Goal: Task Accomplishment & Management: Use online tool/utility

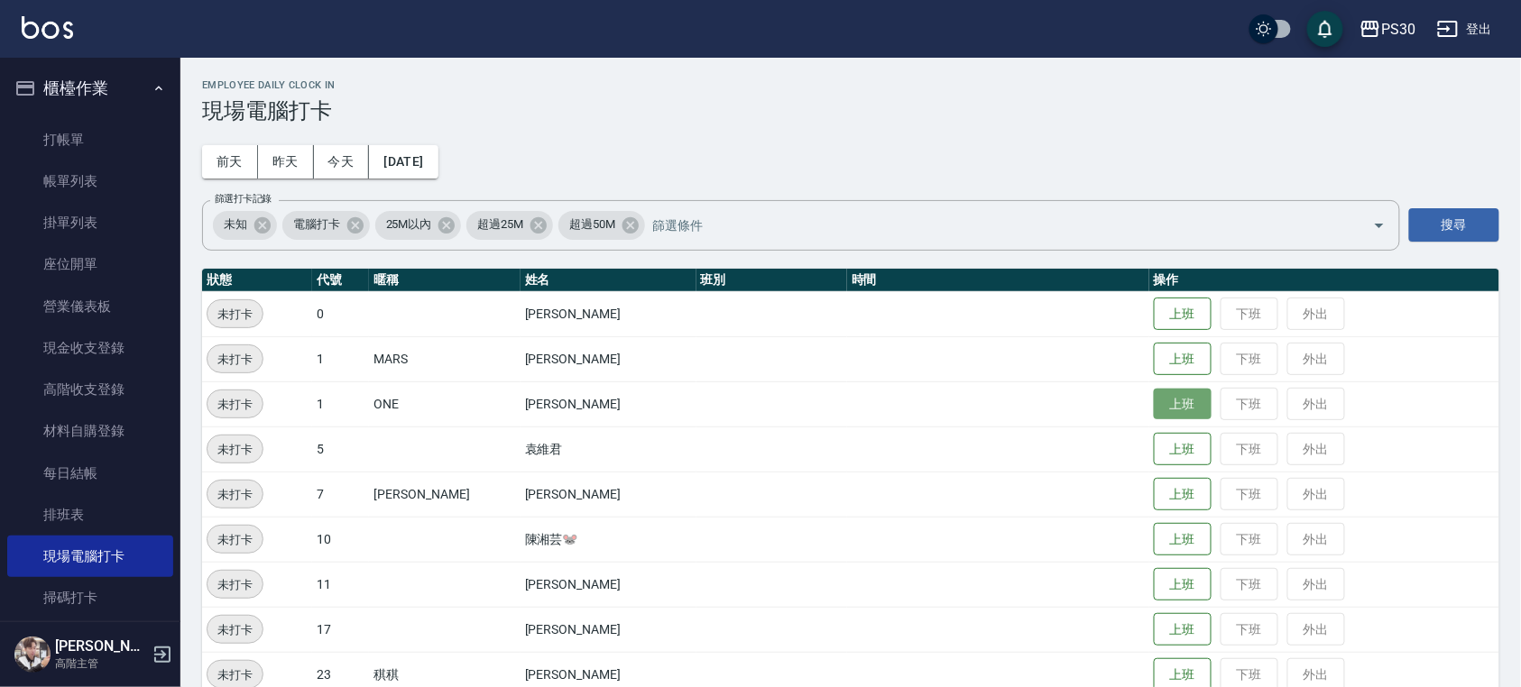
click at [1154, 410] on button "上班" at bounding box center [1183, 405] width 58 height 32
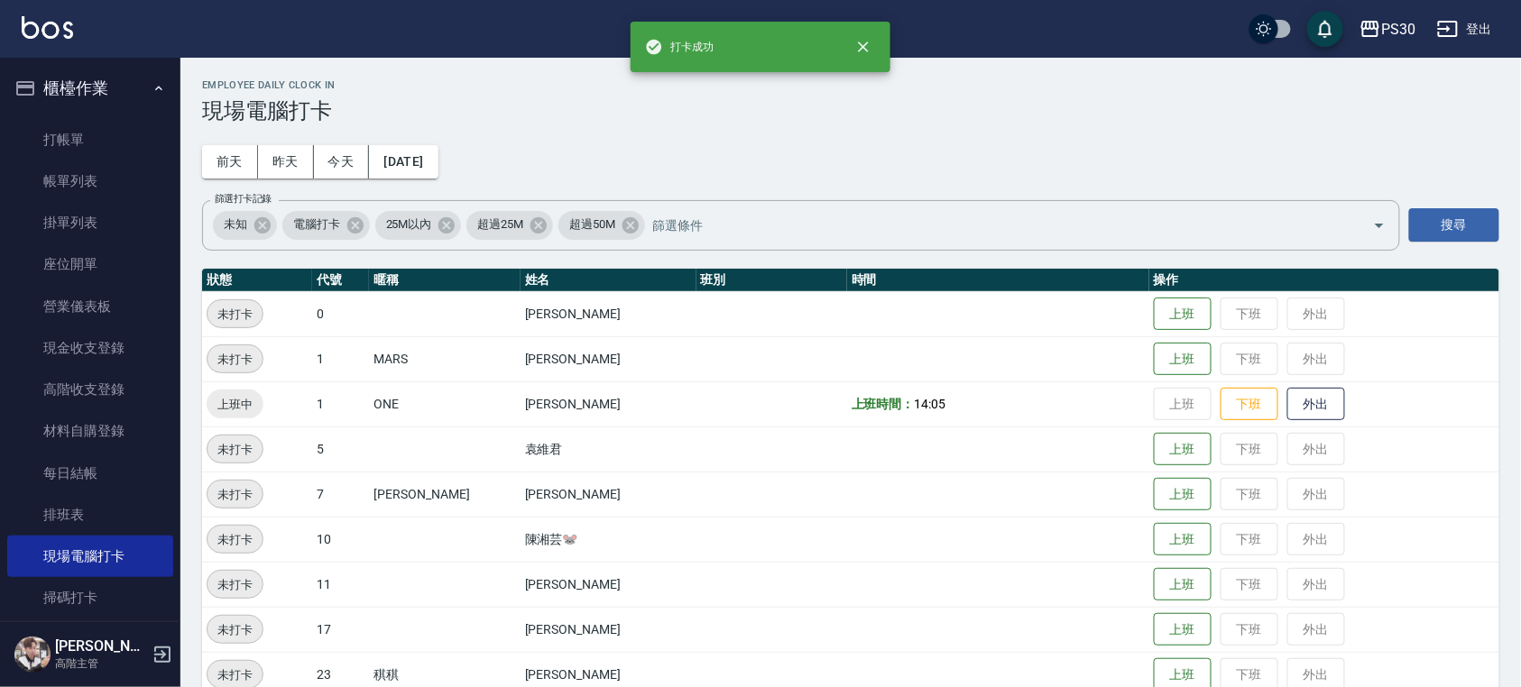
click at [852, 401] on b "上班時間：" at bounding box center [883, 404] width 63 height 14
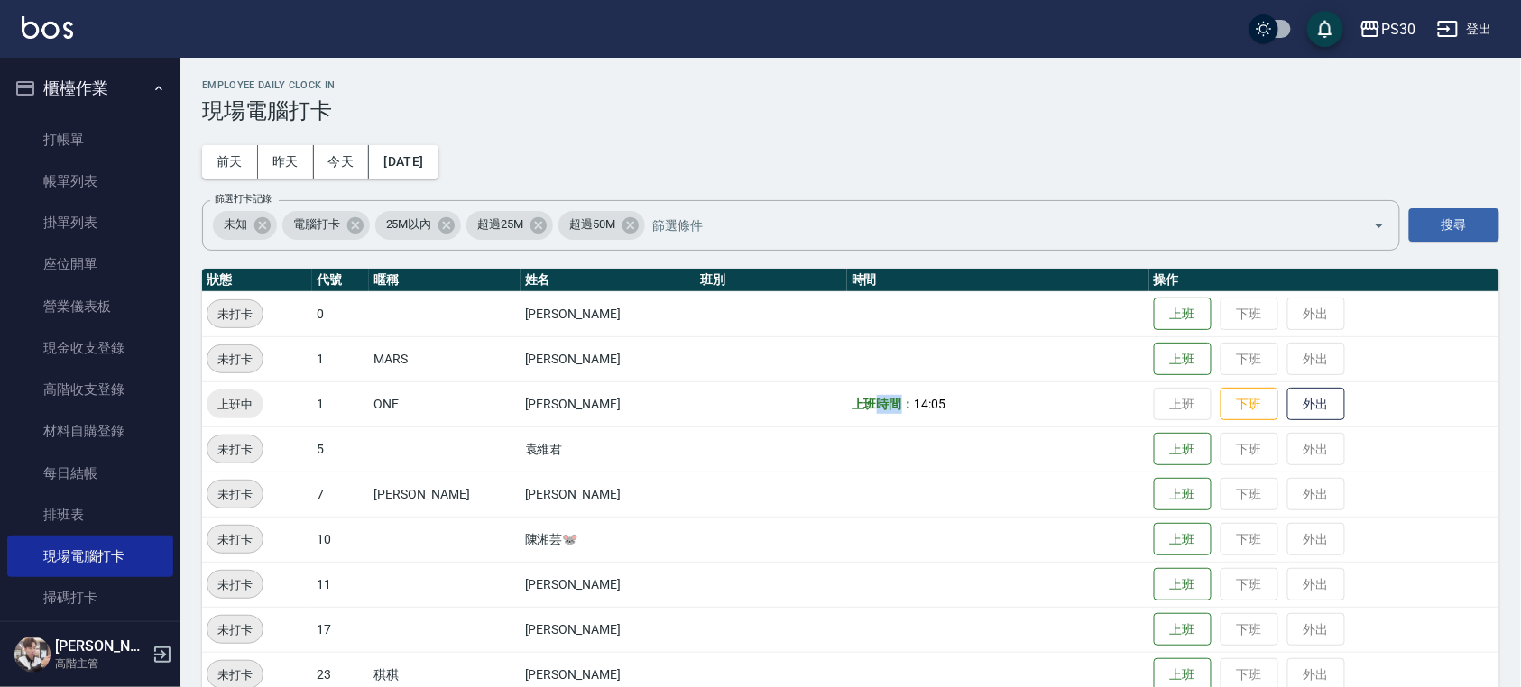
click at [852, 401] on b "上班時間：" at bounding box center [883, 404] width 63 height 14
click at [769, 390] on td at bounding box center [771, 404] width 151 height 45
click at [239, 155] on button "前天" at bounding box center [230, 161] width 56 height 33
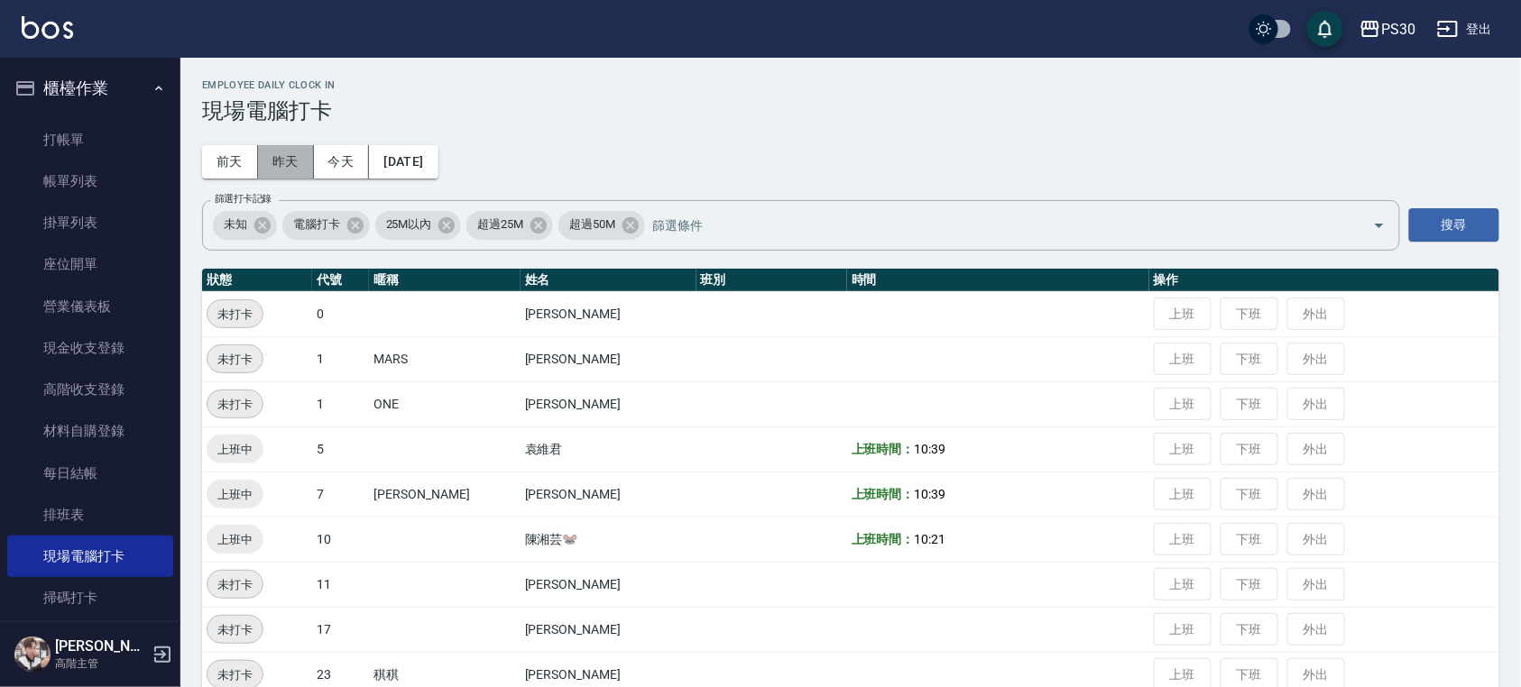
click at [281, 162] on button "昨天" at bounding box center [286, 161] width 56 height 33
click at [355, 157] on button "今天" at bounding box center [342, 161] width 56 height 33
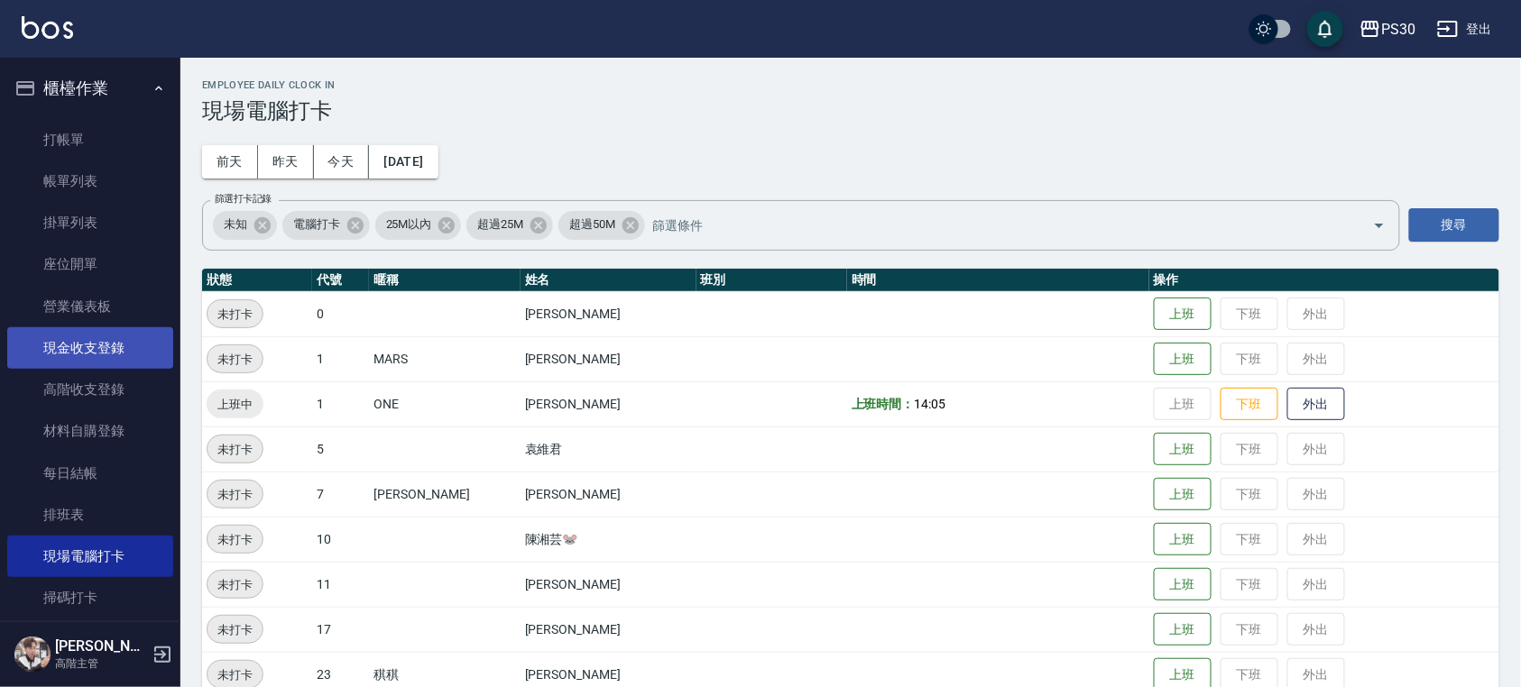
click at [105, 351] on link "現金收支登錄" at bounding box center [90, 347] width 166 height 41
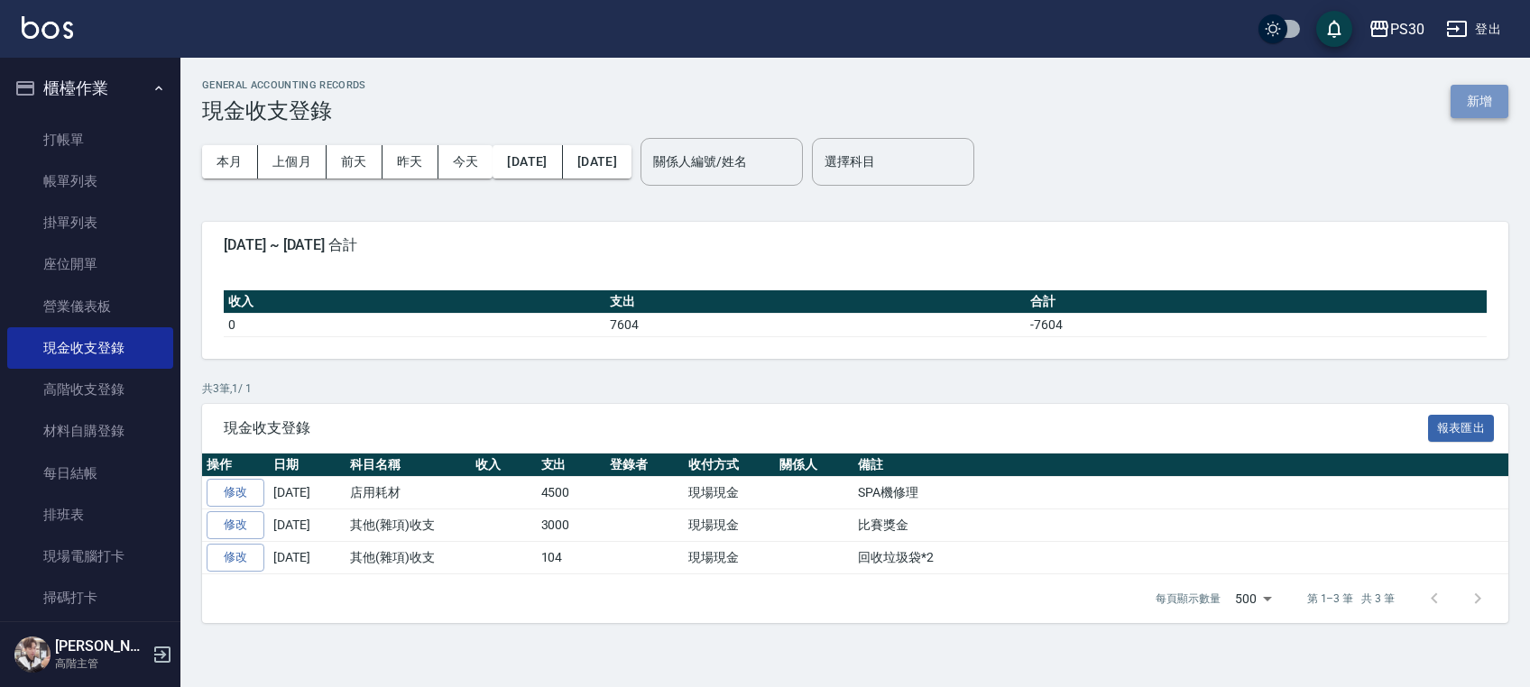
click at [1472, 106] on button "新增" at bounding box center [1480, 101] width 58 height 33
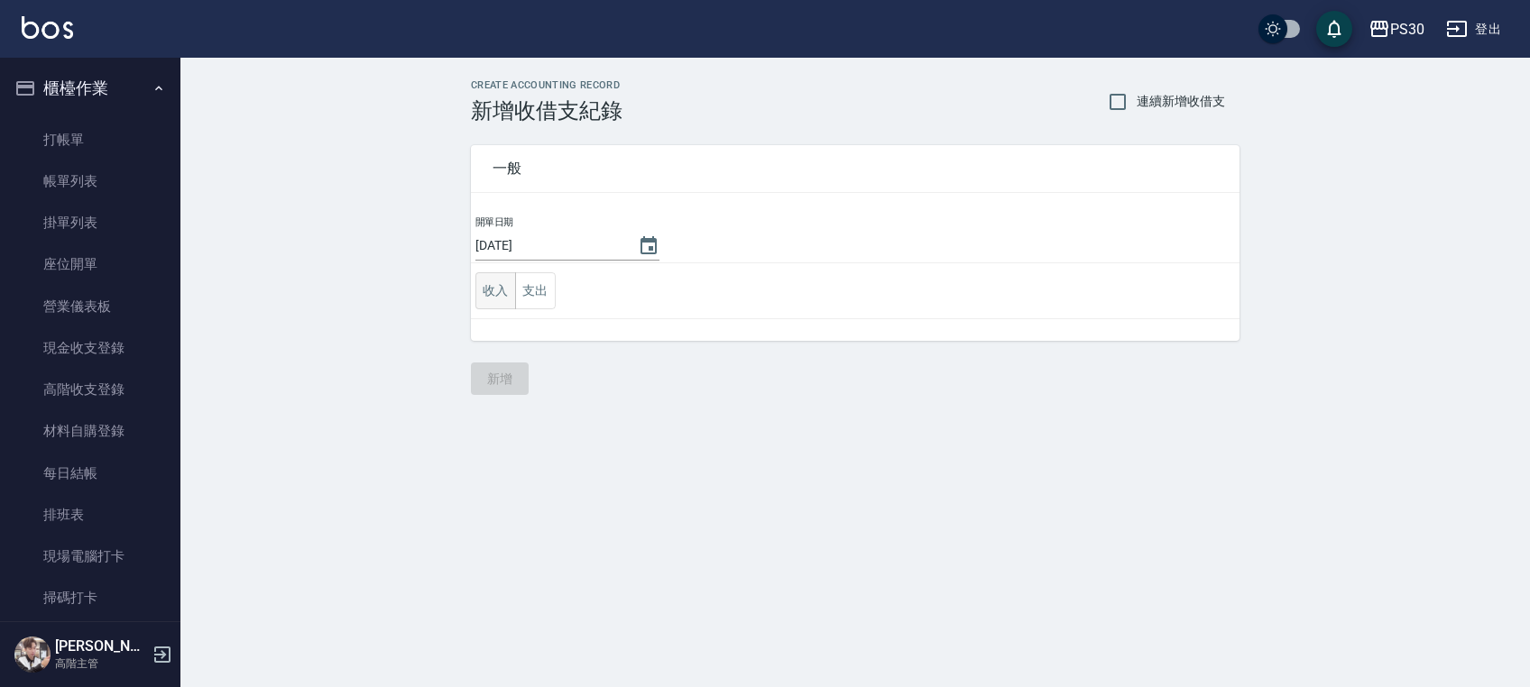
click at [506, 293] on button "收入" at bounding box center [495, 290] width 41 height 37
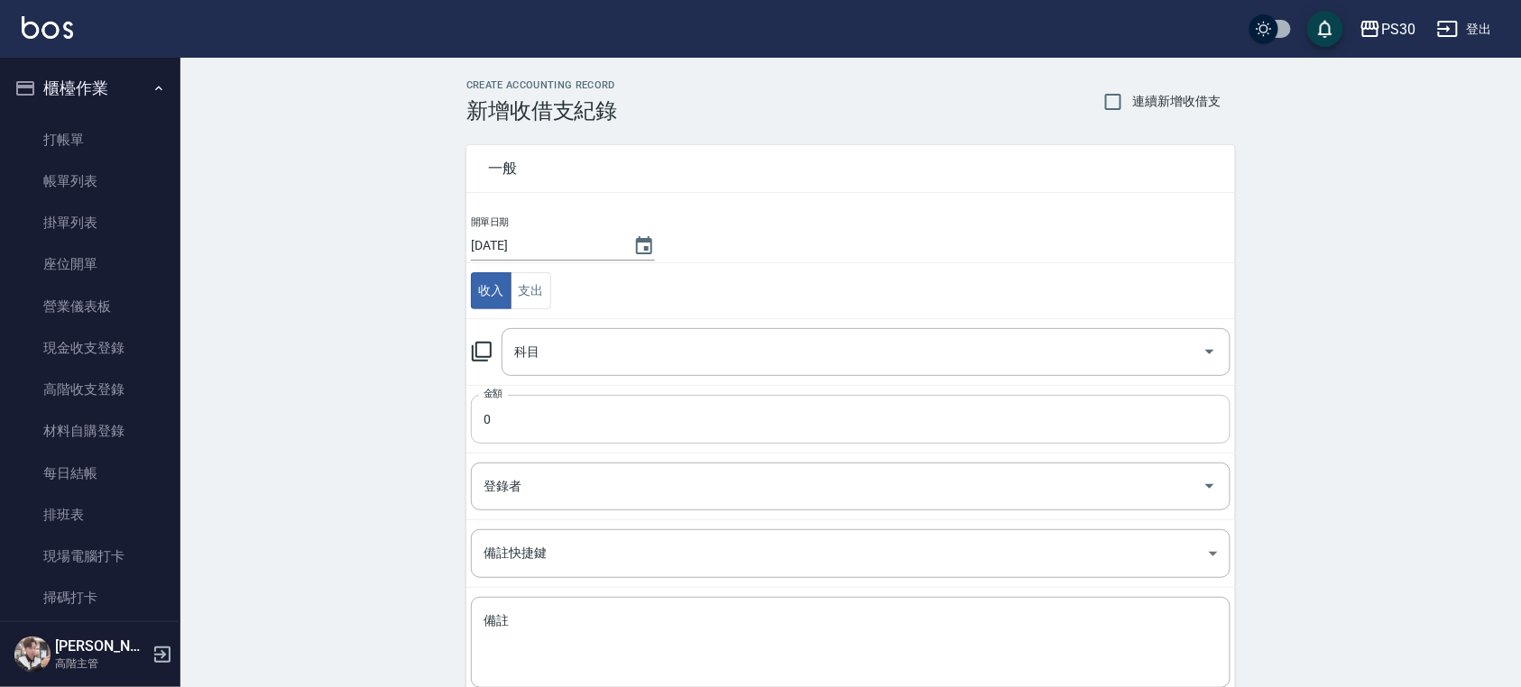
click at [668, 416] on input "0" at bounding box center [851, 419] width 760 height 49
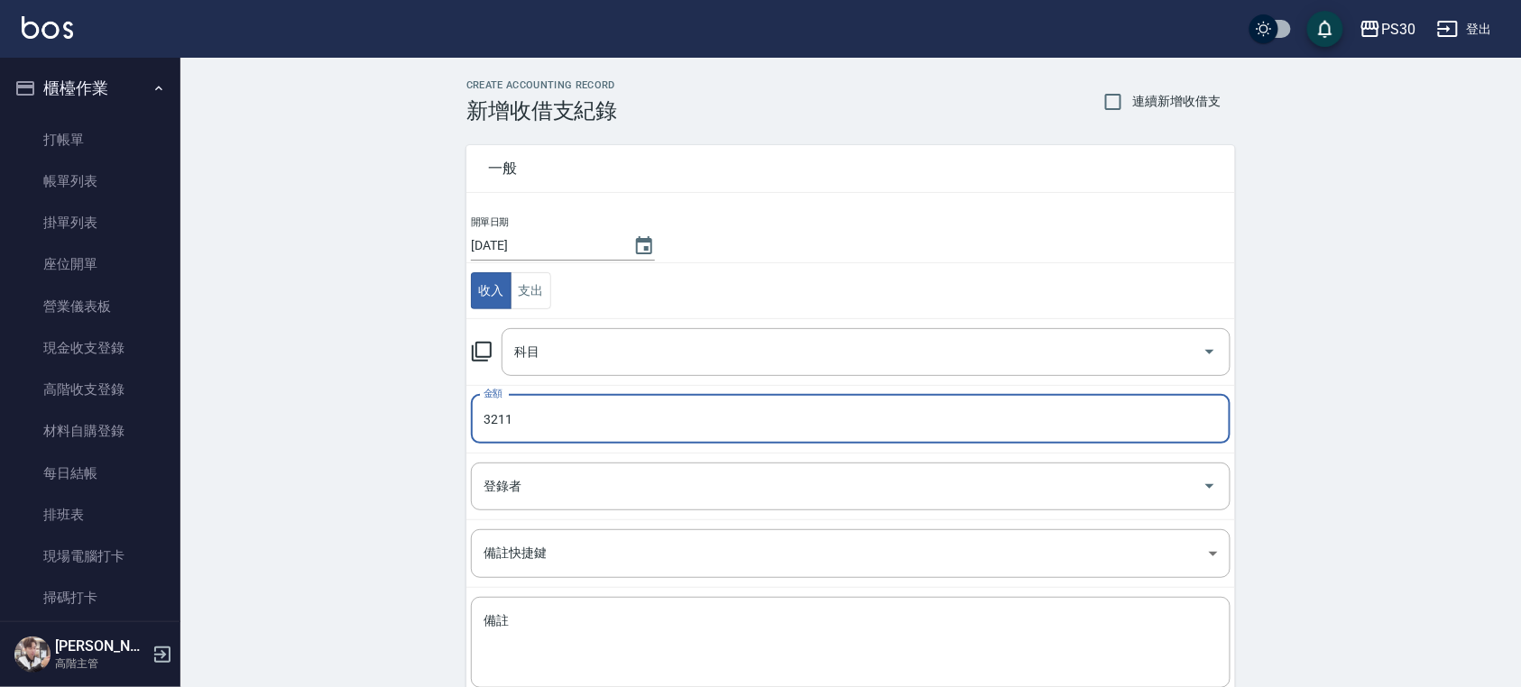
type input "3210"
click at [798, 351] on input "科目" at bounding box center [853, 352] width 686 height 32
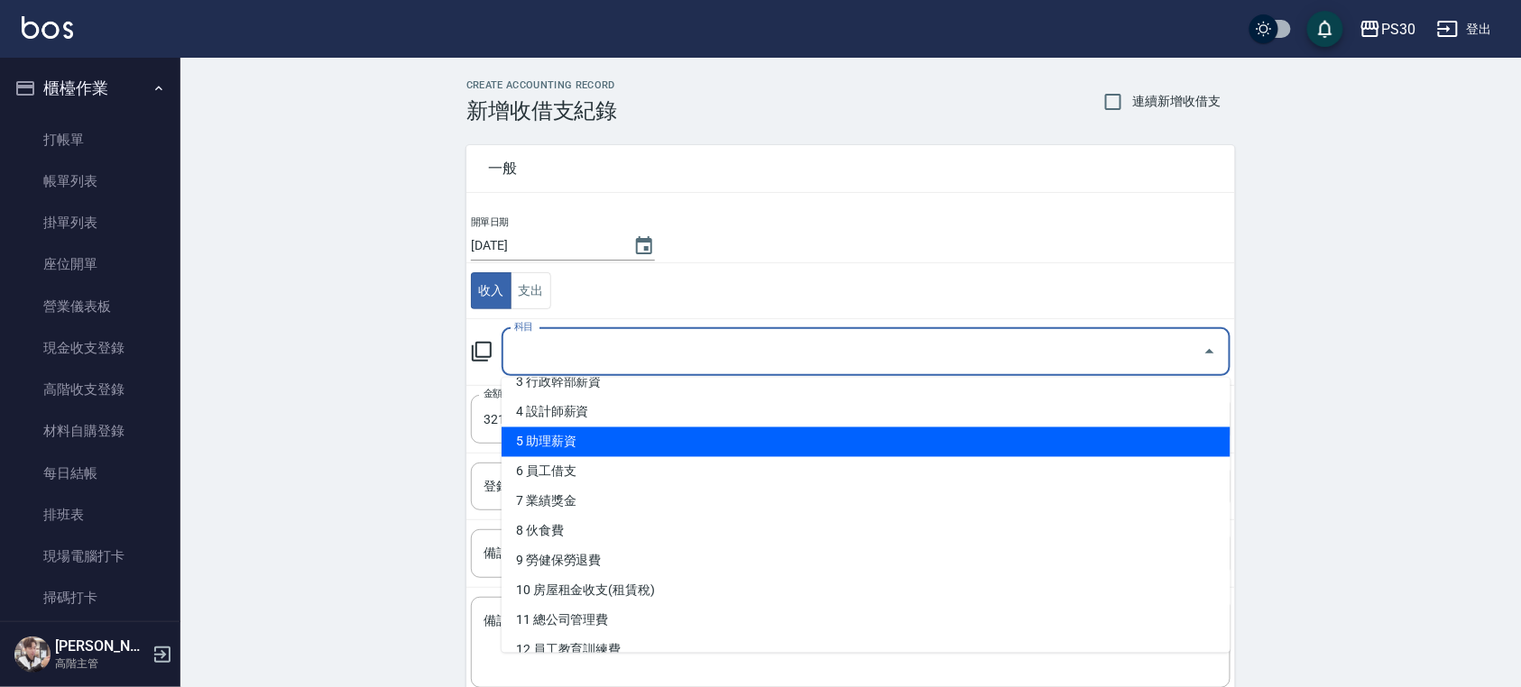
scroll to position [240, 0]
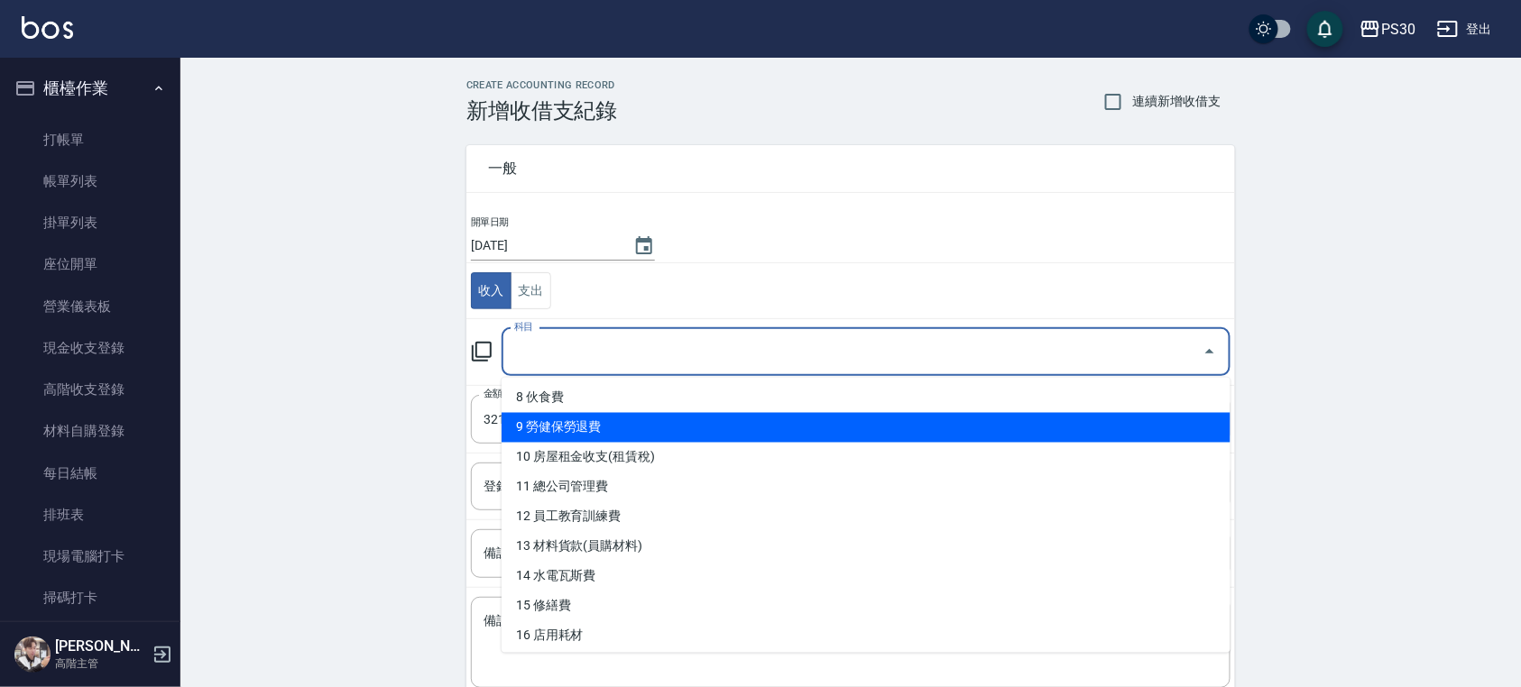
click at [802, 429] on li "9 勞健保勞退費" at bounding box center [866, 428] width 729 height 30
type input "9 勞健保勞退費"
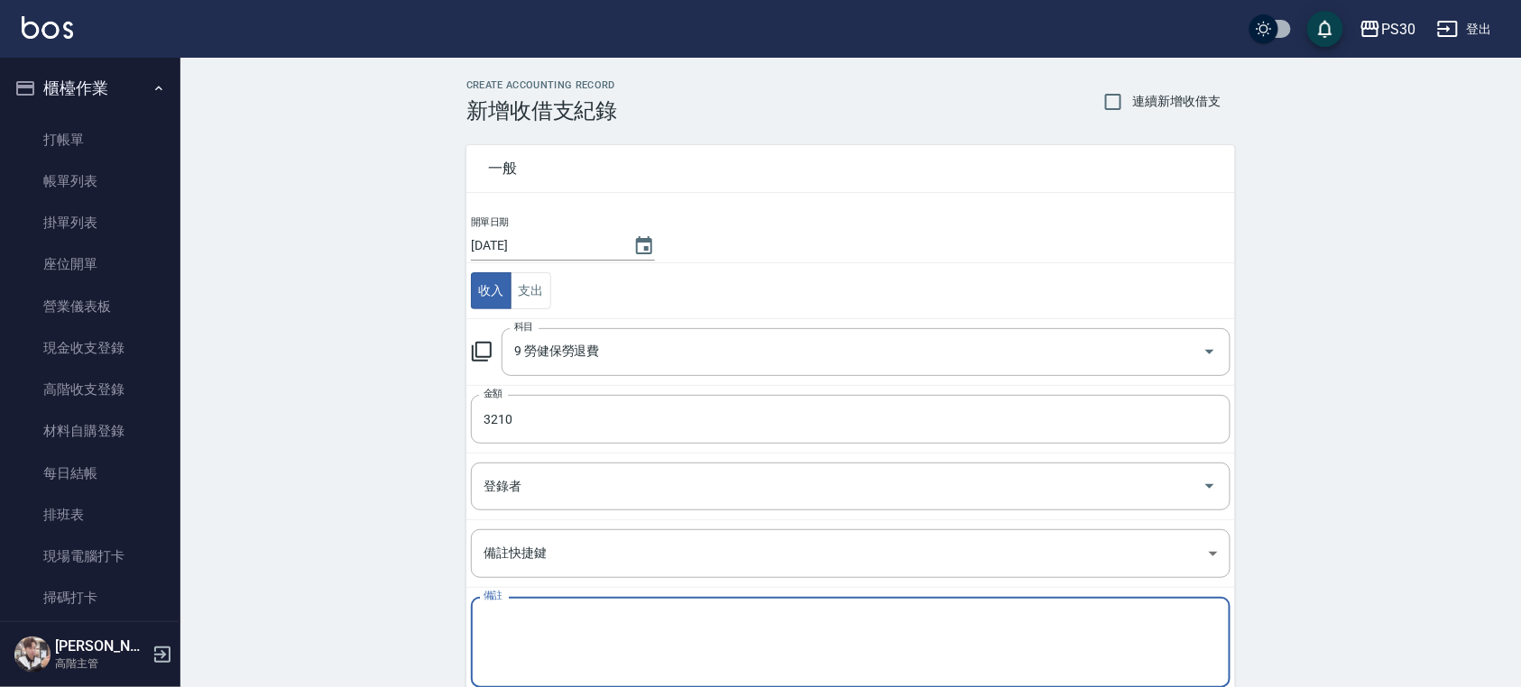
click at [680, 653] on textarea "備註" at bounding box center [851, 643] width 734 height 61
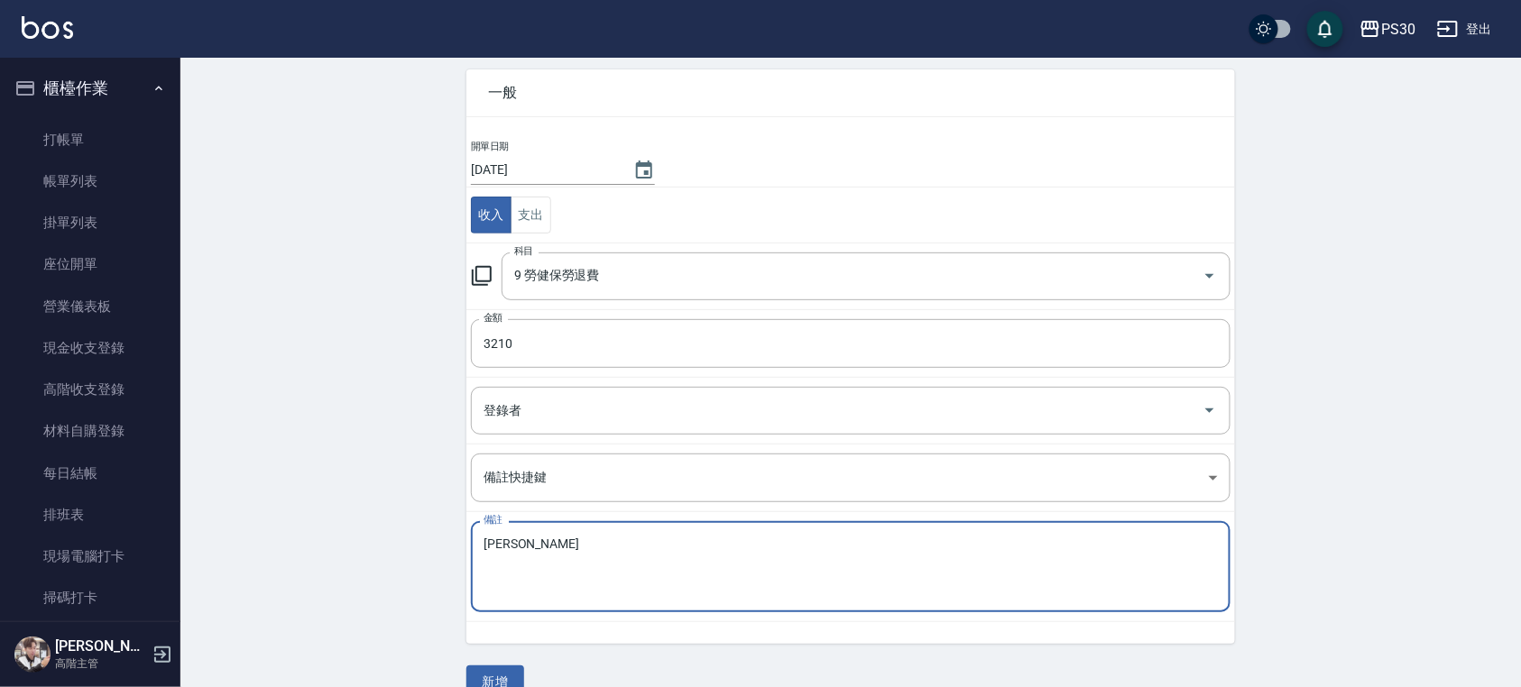
scroll to position [110, 0]
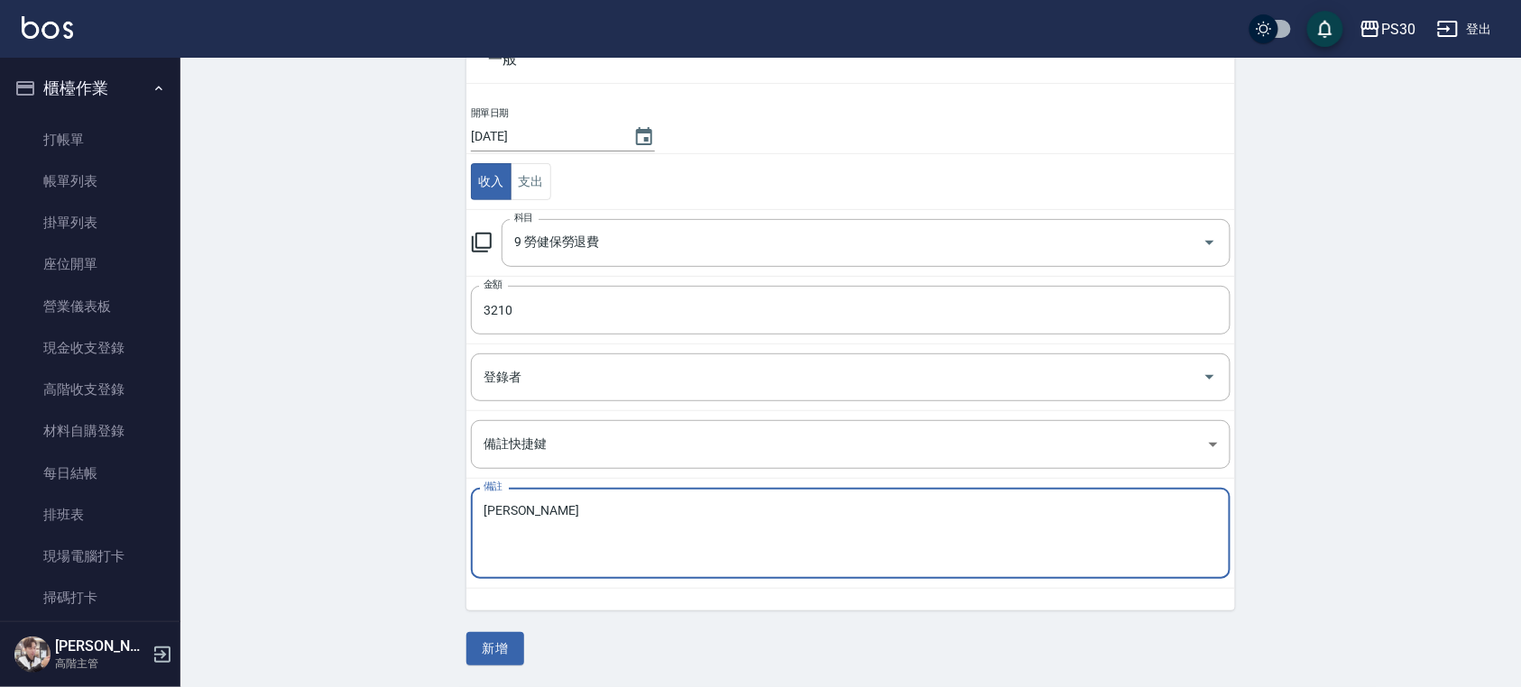
type textarea "[PERSON_NAME]"
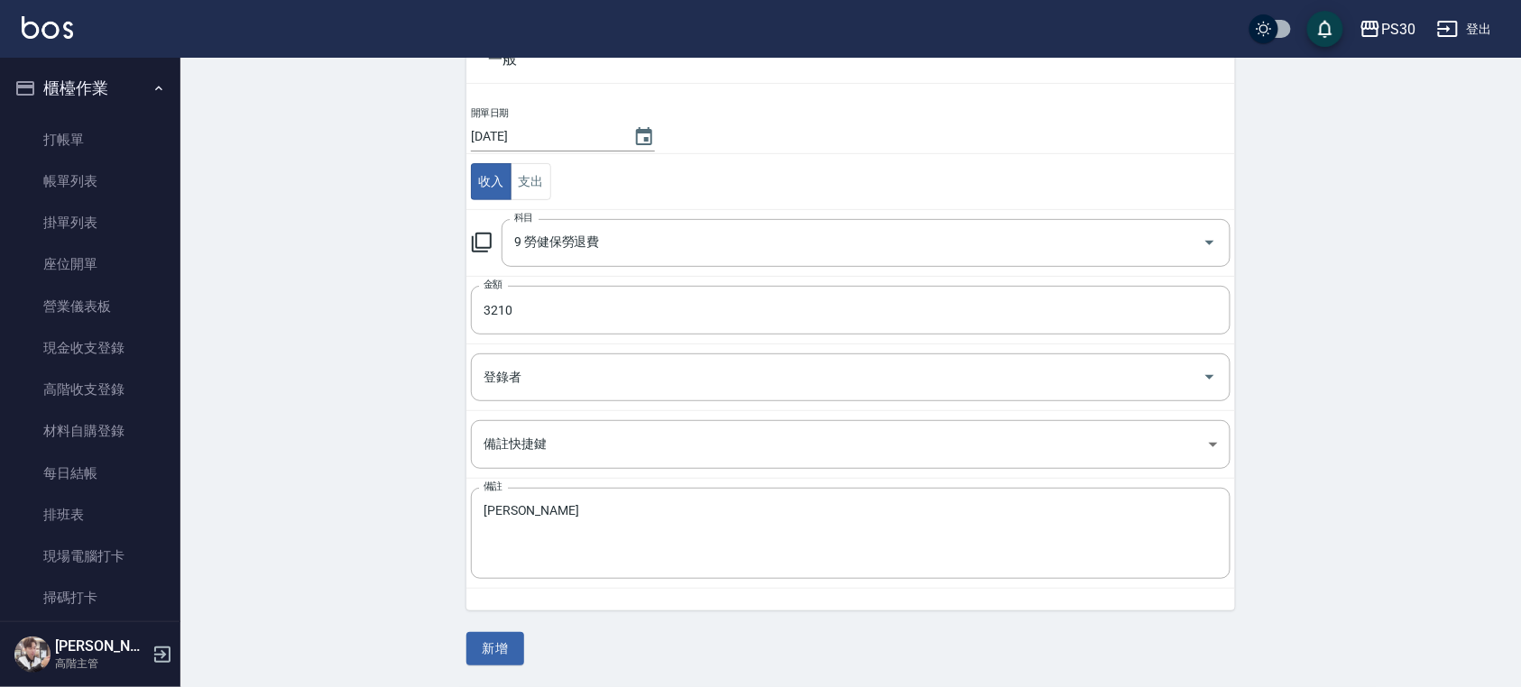
click at [1321, 304] on div "CREATE ACCOUNTING RECORD 新增收借支紀錄 連續新增收借支 一般 開單日期 [DATE] 收入 支出 科目 9 勞健保勞退費 科目 金額…" at bounding box center [850, 318] width 1341 height 739
click at [513, 640] on button "新增" at bounding box center [495, 648] width 58 height 33
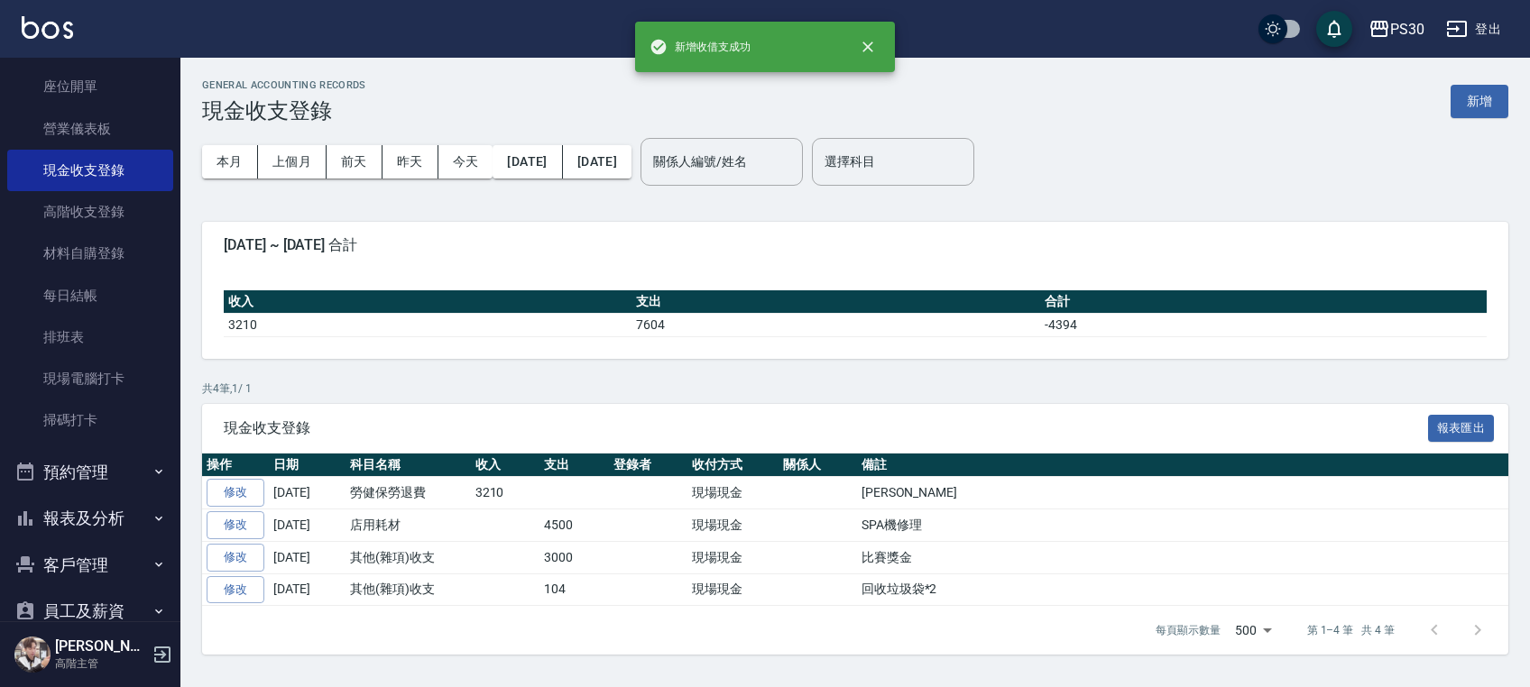
scroll to position [351, 0]
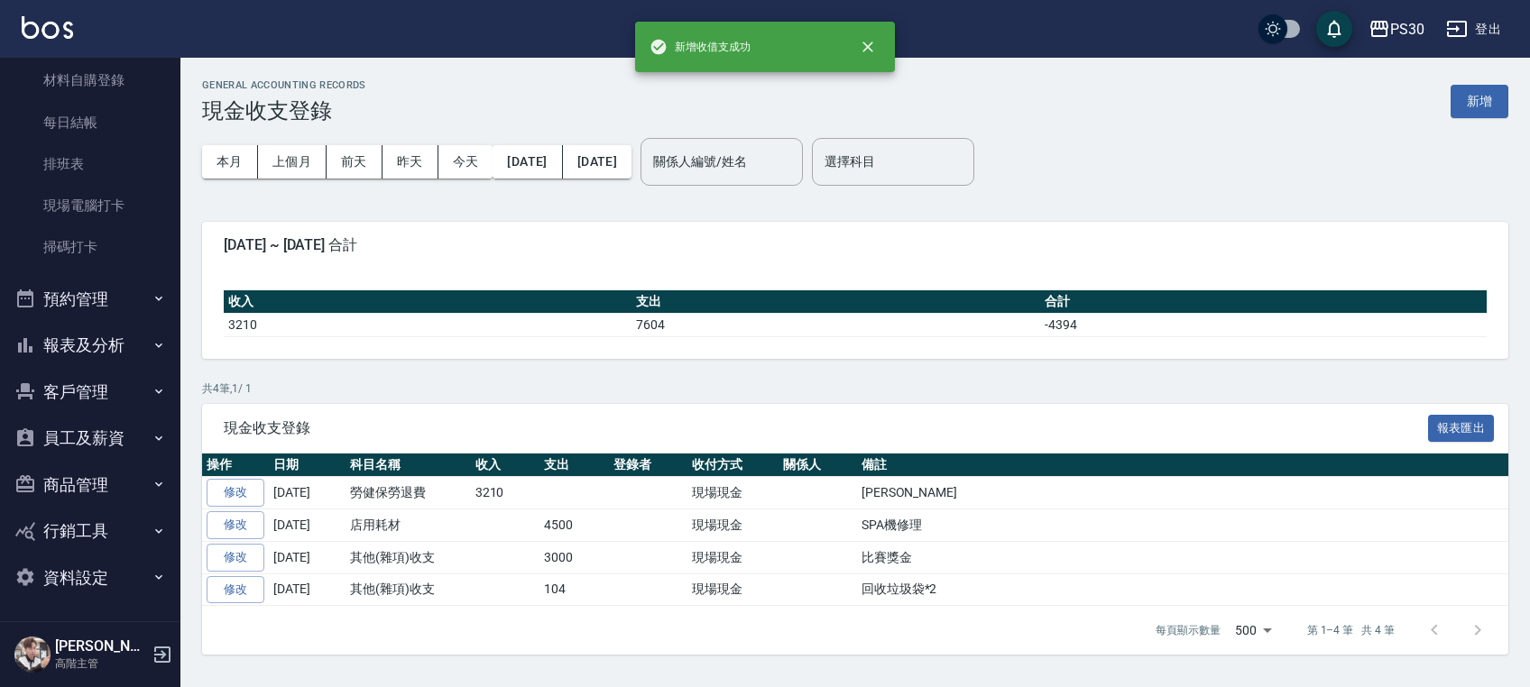
click at [92, 346] on button "報表及分析" at bounding box center [90, 345] width 166 height 47
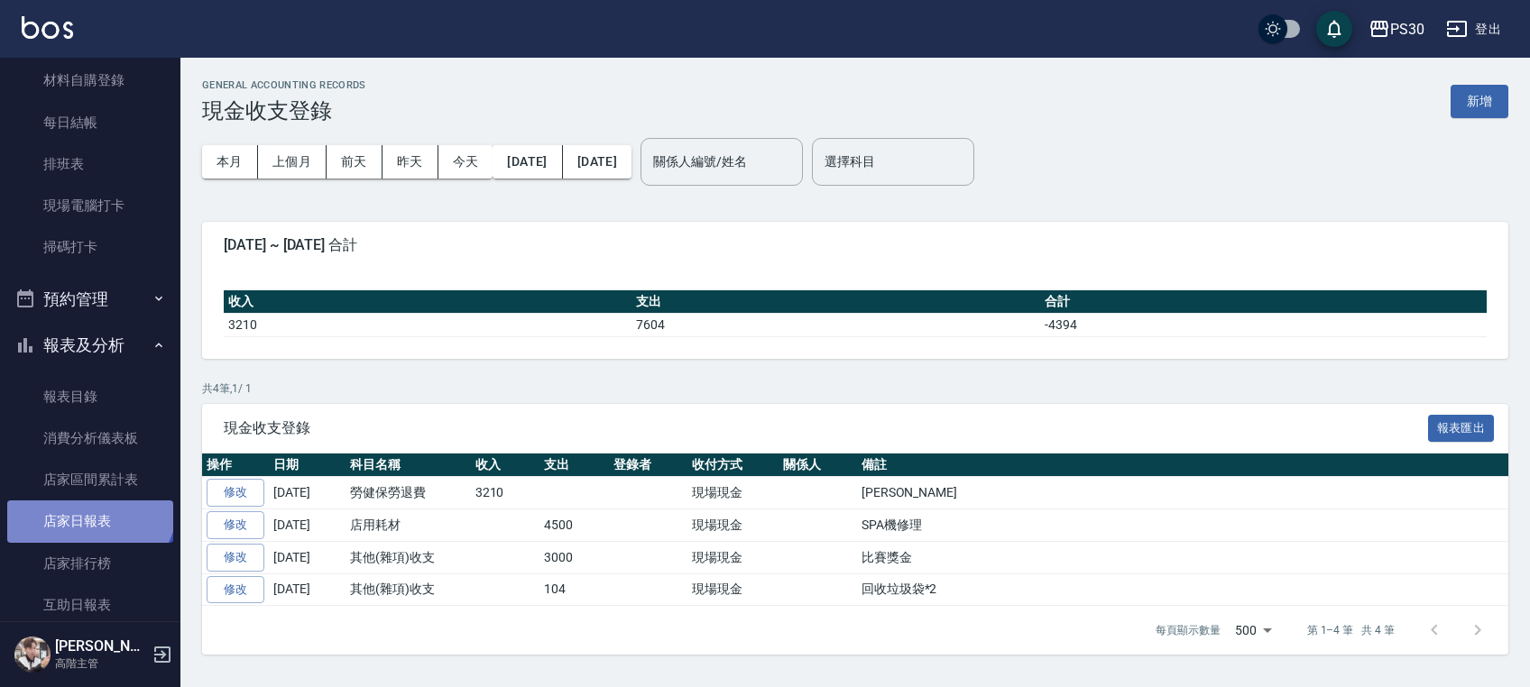
click at [88, 503] on link "店家日報表" at bounding box center [90, 521] width 166 height 41
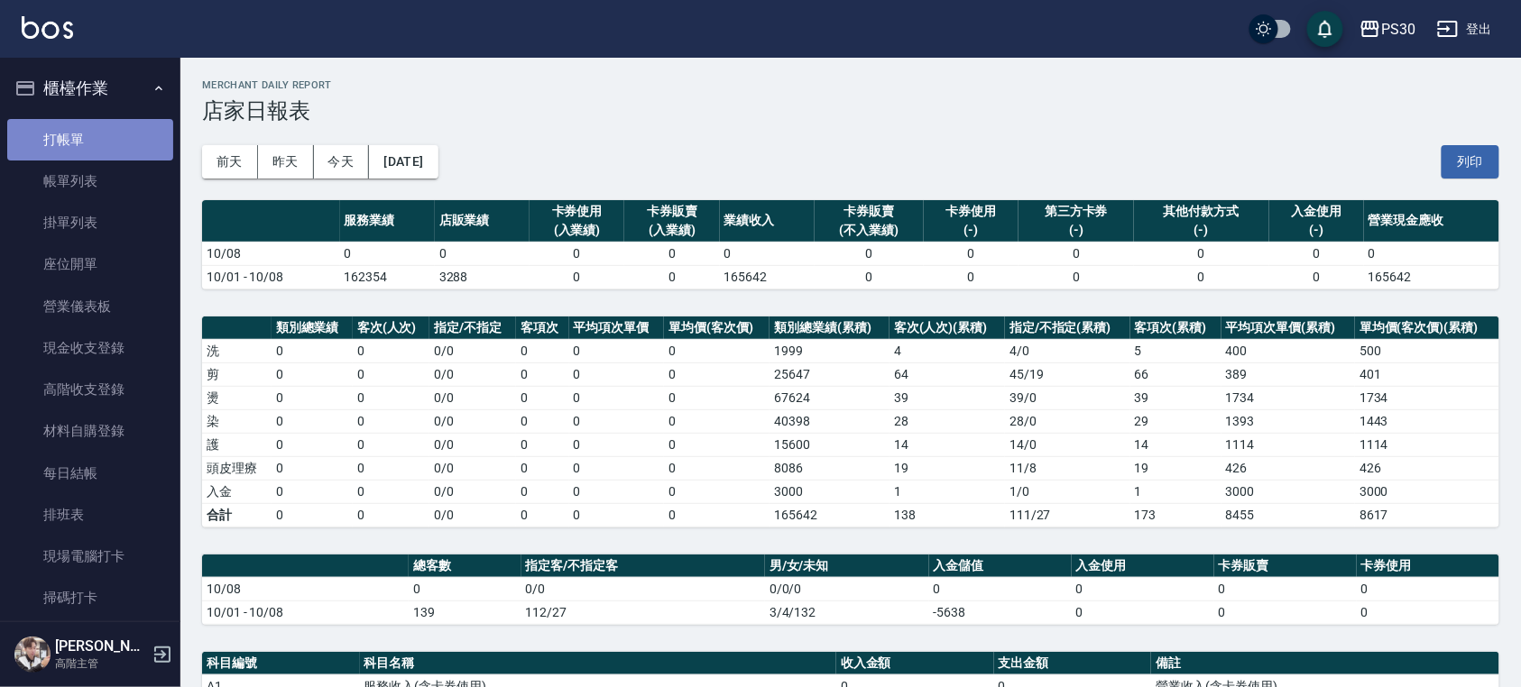
click at [106, 128] on link "打帳單" at bounding box center [90, 139] width 166 height 41
